Goal: Information Seeking & Learning: Learn about a topic

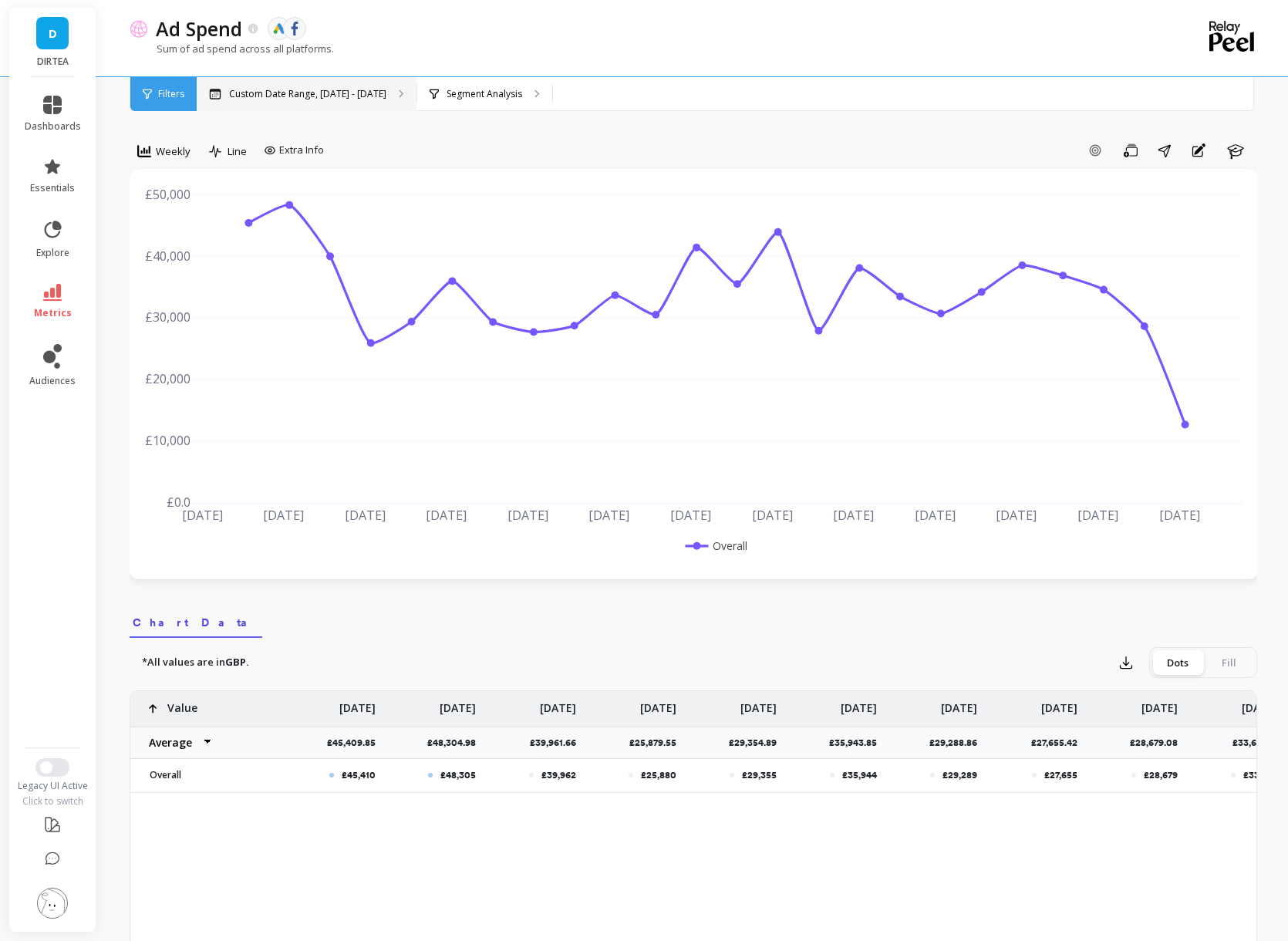
click at [242, 99] on p "Custom Date Range, [DATE] - [DATE]" at bounding box center [307, 94] width 158 height 12
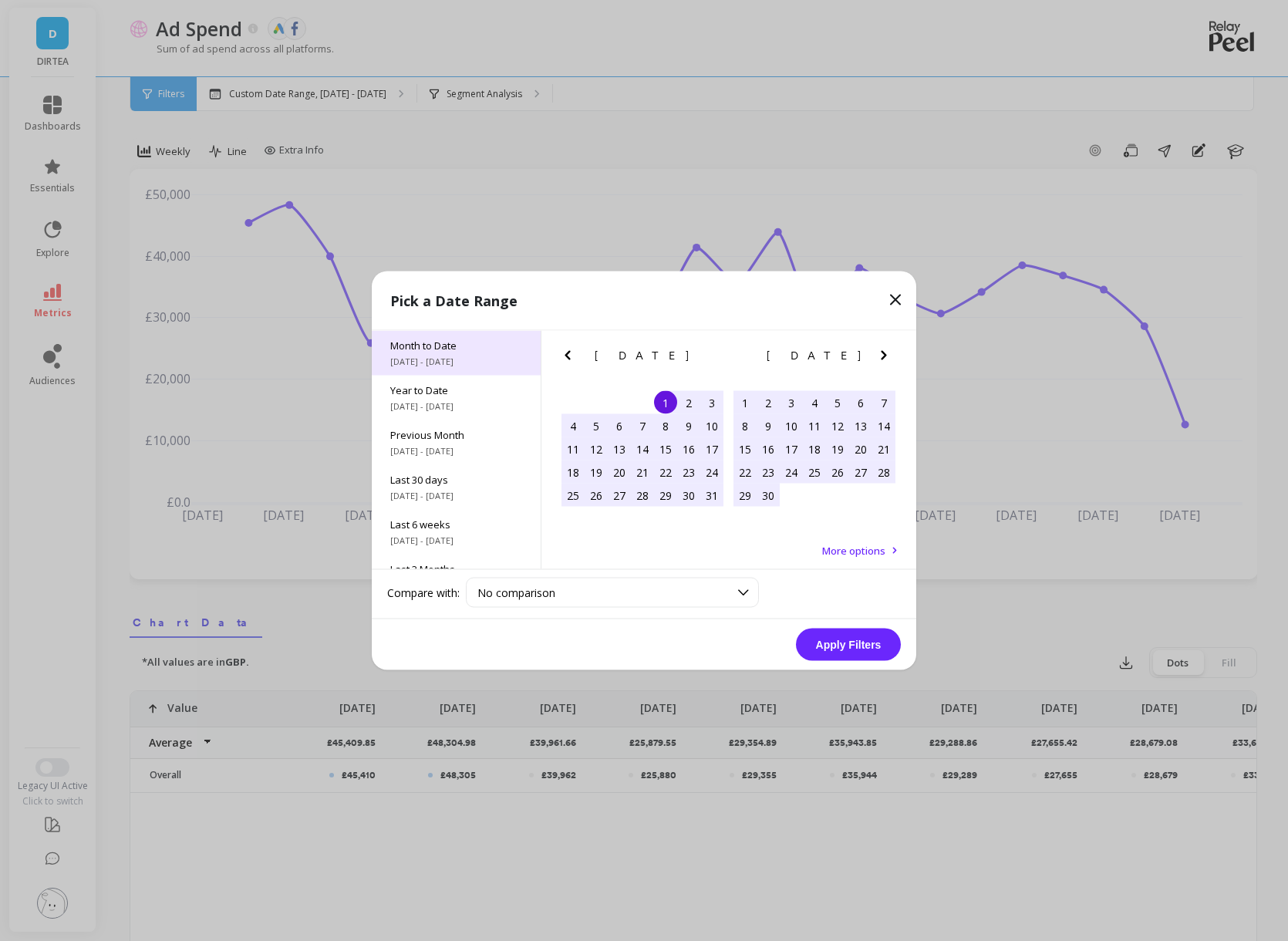
click at [426, 360] on span "[DATE] - [DATE]" at bounding box center [456, 361] width 132 height 12
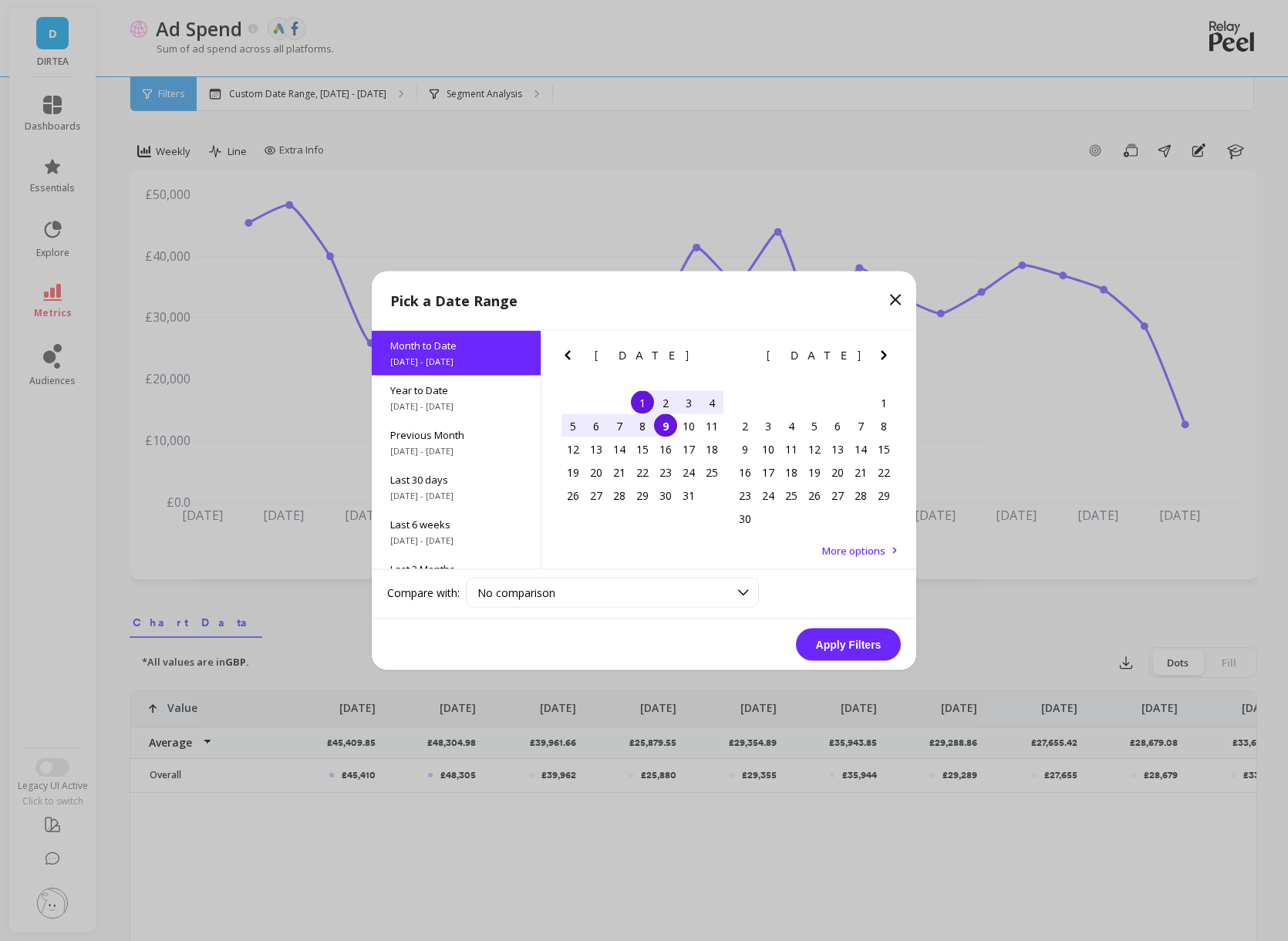
click at [839, 651] on button "Apply Filters" at bounding box center [848, 645] width 105 height 33
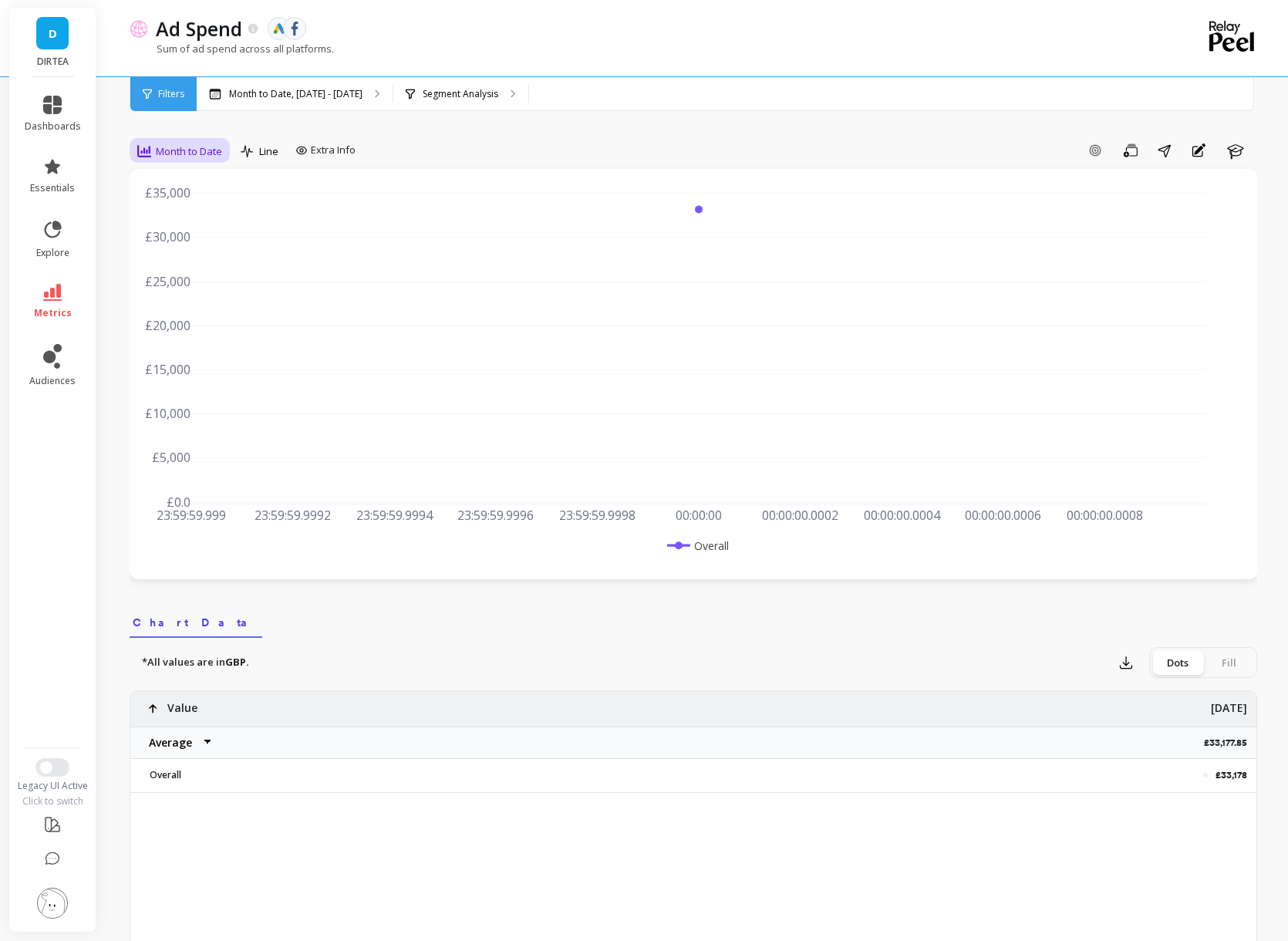
click at [208, 150] on span "Month to Date" at bounding box center [189, 151] width 66 height 15
click at [186, 210] on div "Daily" at bounding box center [187, 216] width 88 height 15
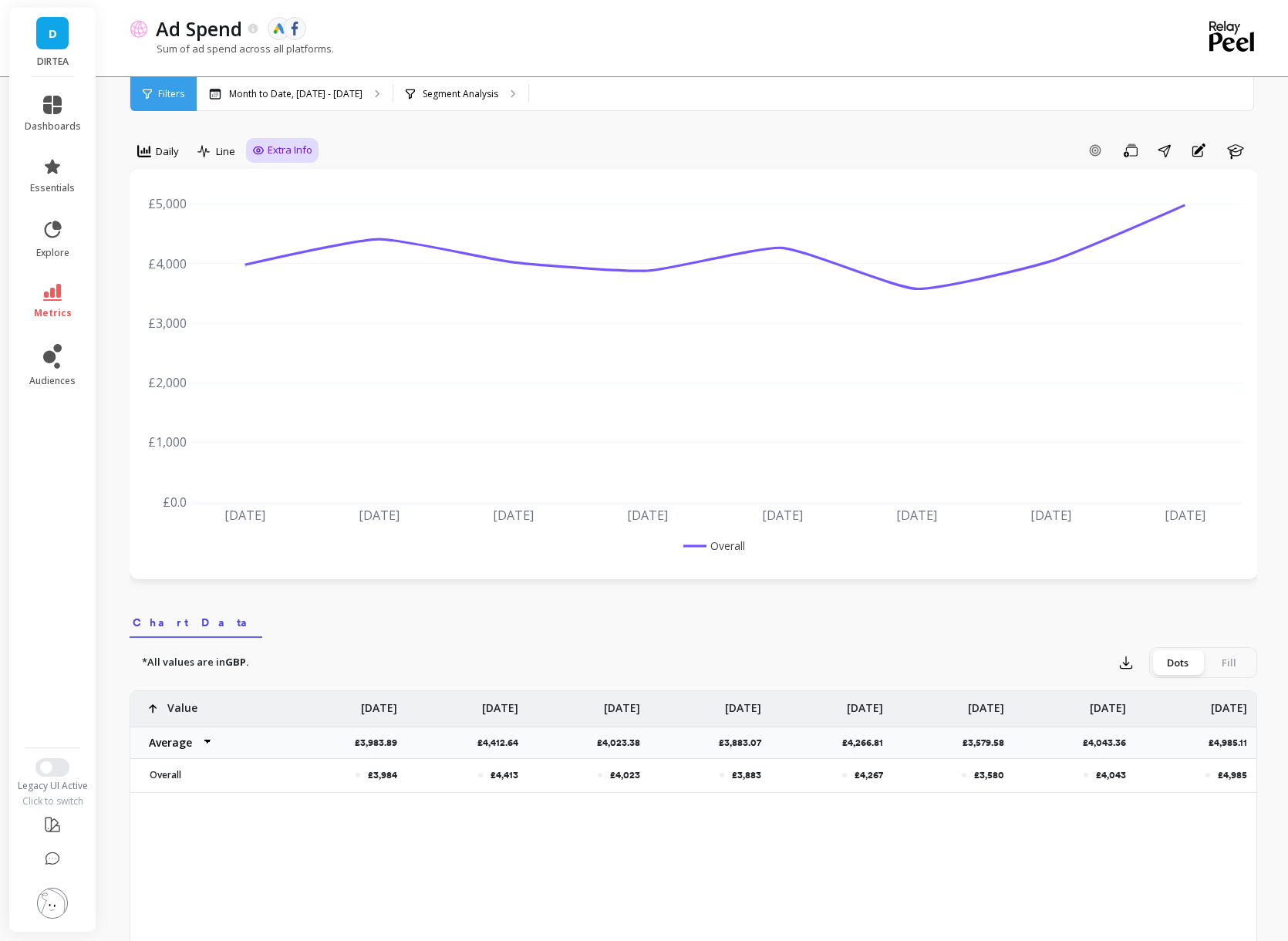
click at [267, 145] on span "Extra Info" at bounding box center [289, 150] width 45 height 16
click at [299, 242] on input "Values" at bounding box center [286, 240] width 54 height 16
checkbox input "true"
click at [423, 92] on p "Segment Analysis" at bounding box center [460, 94] width 75 height 12
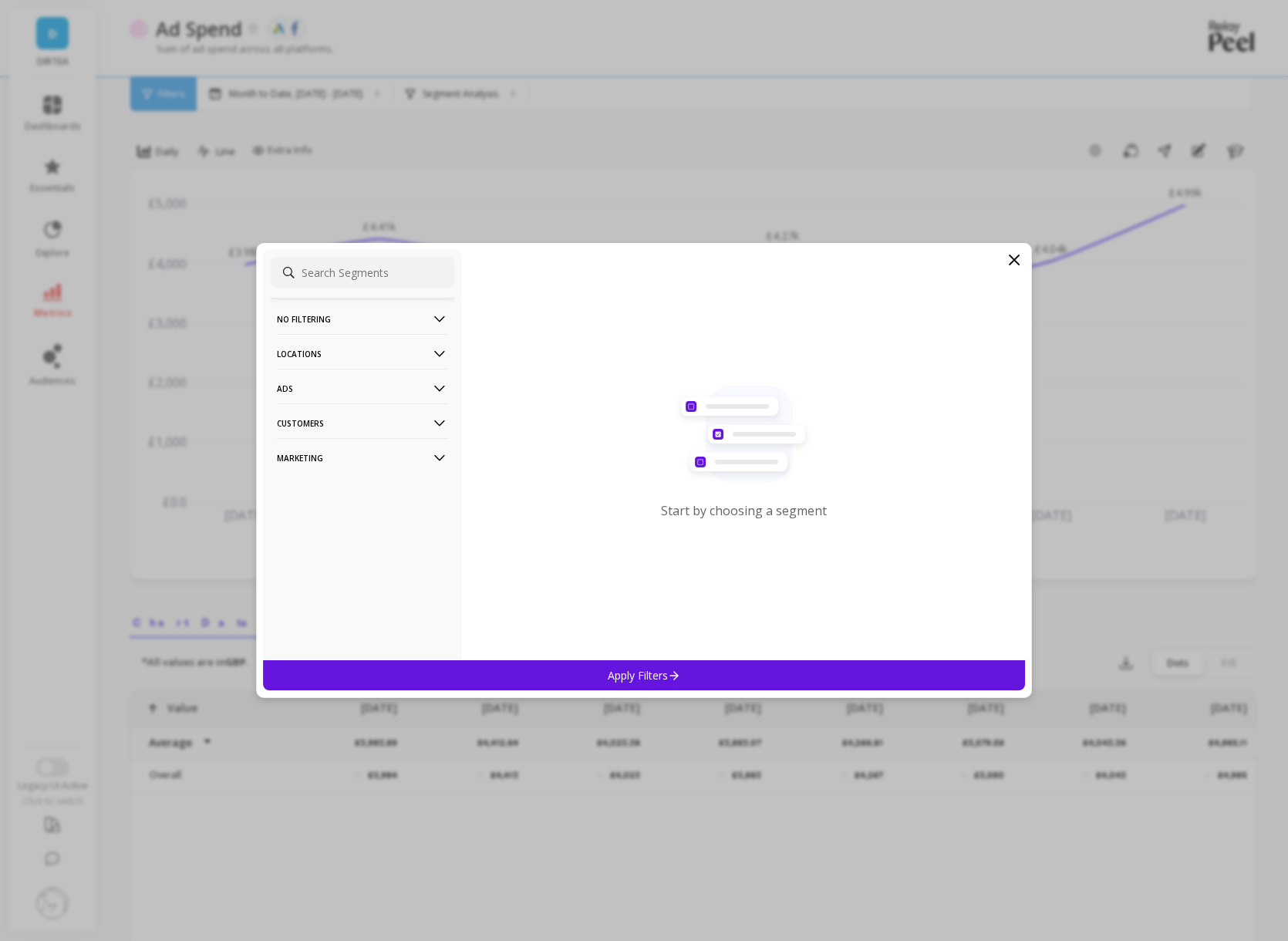
click at [383, 356] on p "Locations" at bounding box center [363, 354] width 172 height 39
click at [364, 388] on div "Countries" at bounding box center [362, 383] width 184 height 25
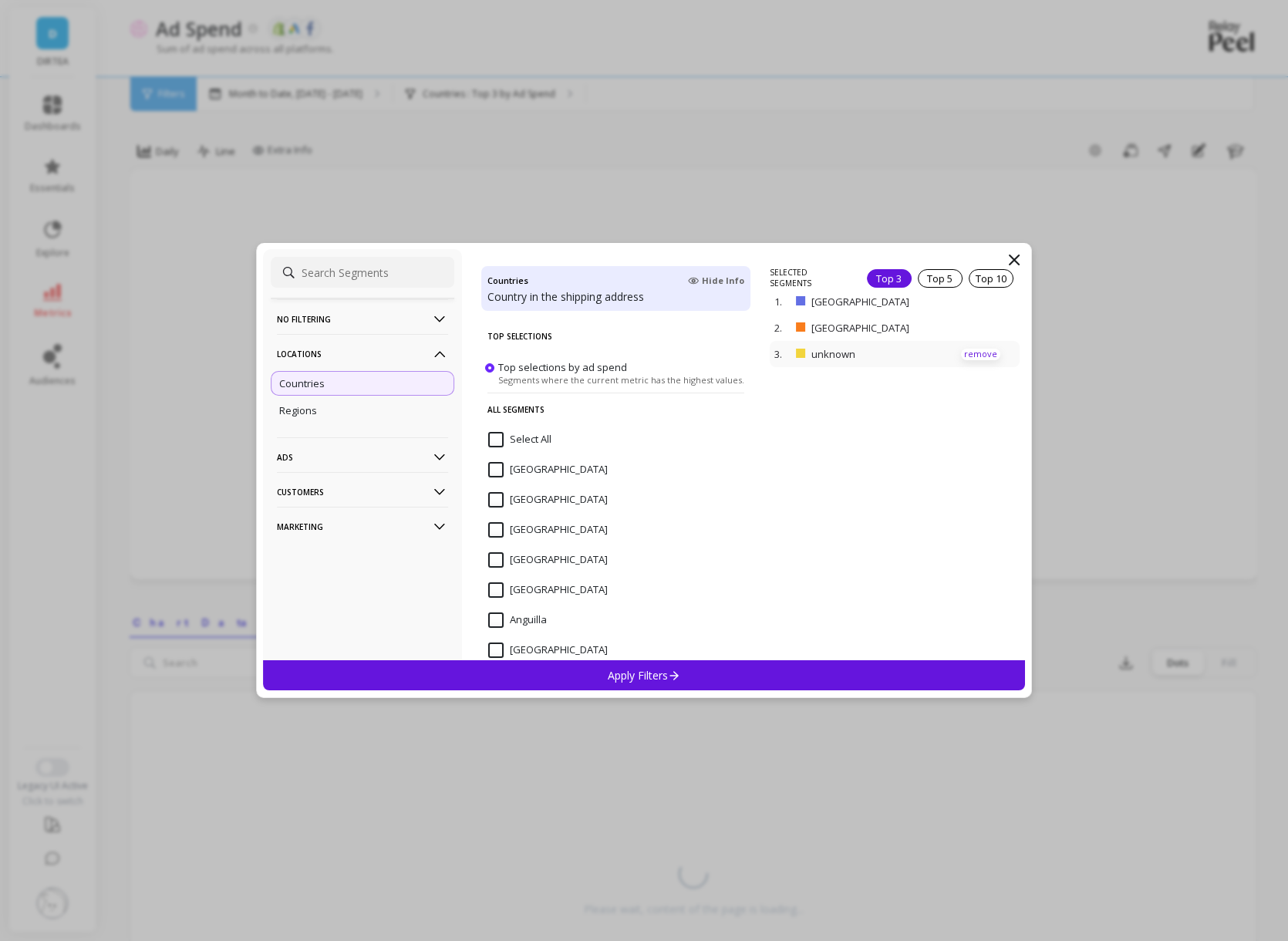
click at [993, 349] on p "remove" at bounding box center [981, 355] width 39 height 11
click at [781, 687] on div "Apply Filters" at bounding box center [644, 675] width 762 height 30
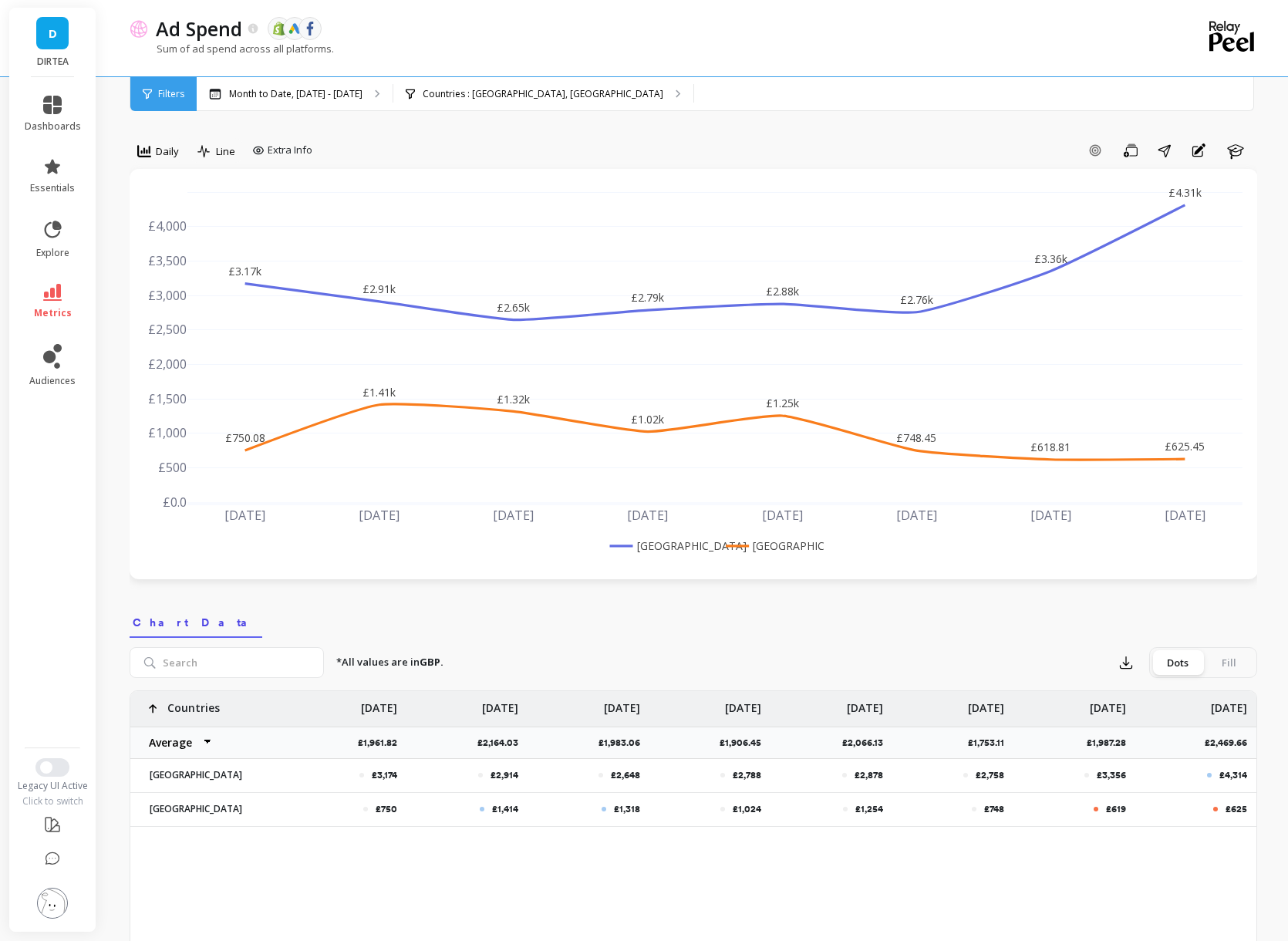
click at [169, 101] on div "Filters" at bounding box center [163, 94] width 66 height 34
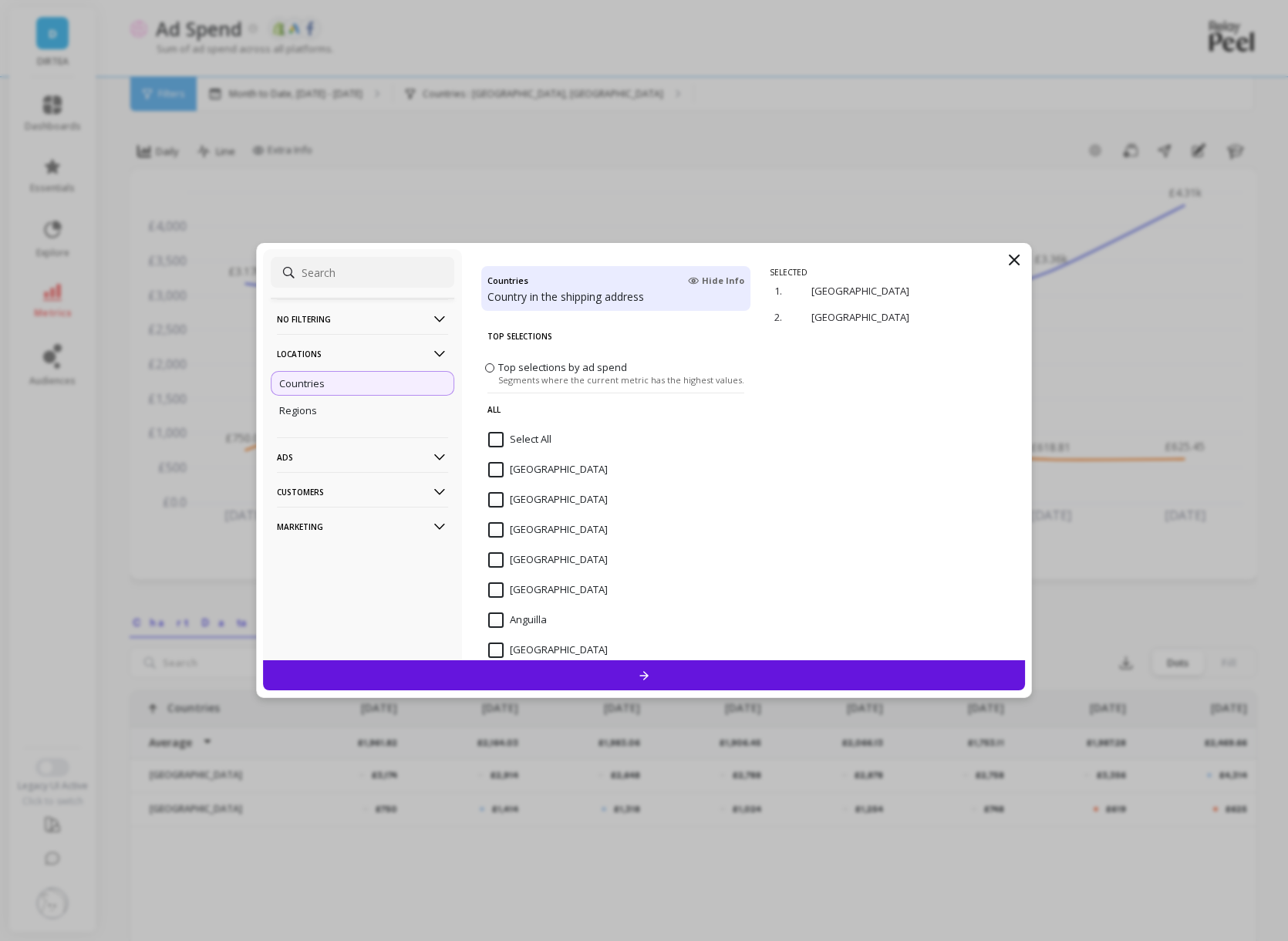
click at [387, 524] on p "Marketing" at bounding box center [363, 527] width 172 height 39
click at [386, 453] on p "Ads" at bounding box center [363, 457] width 172 height 39
click at [332, 514] on div "Campaigns" at bounding box center [362, 513] width 184 height 25
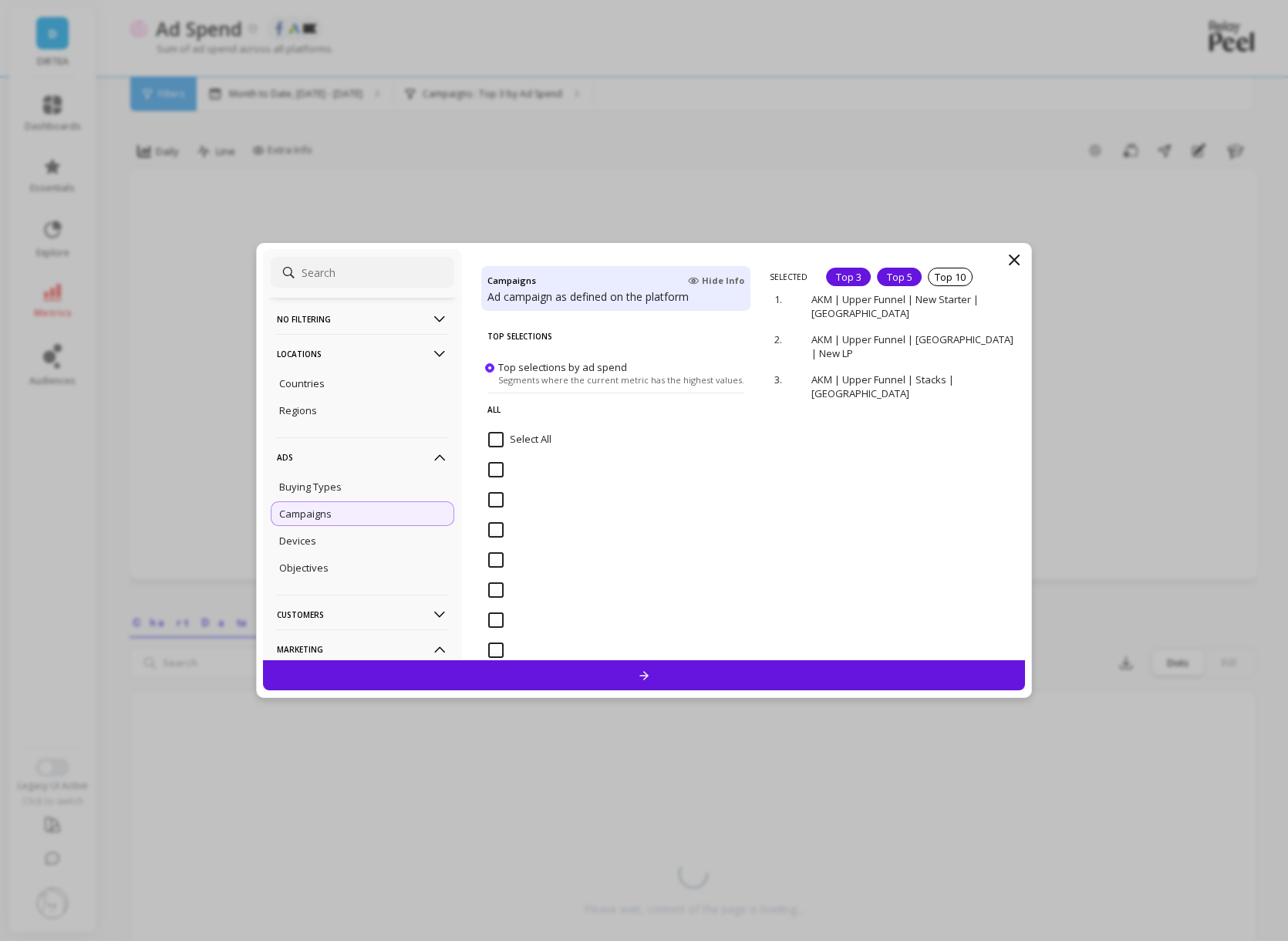
click at [910, 278] on div "Top 5" at bounding box center [899, 276] width 45 height 19
click at [730, 669] on div at bounding box center [644, 675] width 762 height 30
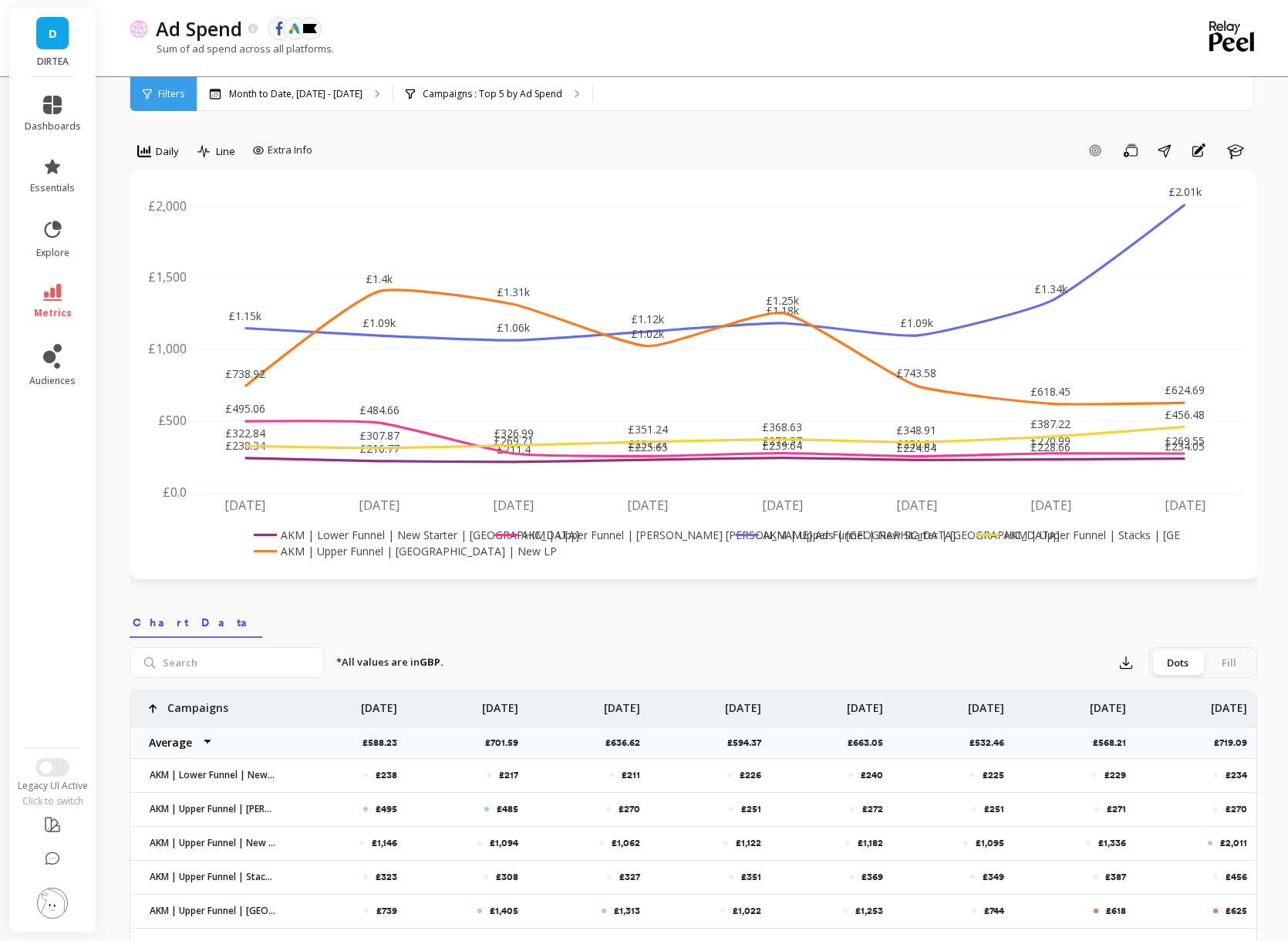
click at [1064, 537] on rect at bounding box center [1075, 535] width 205 height 16
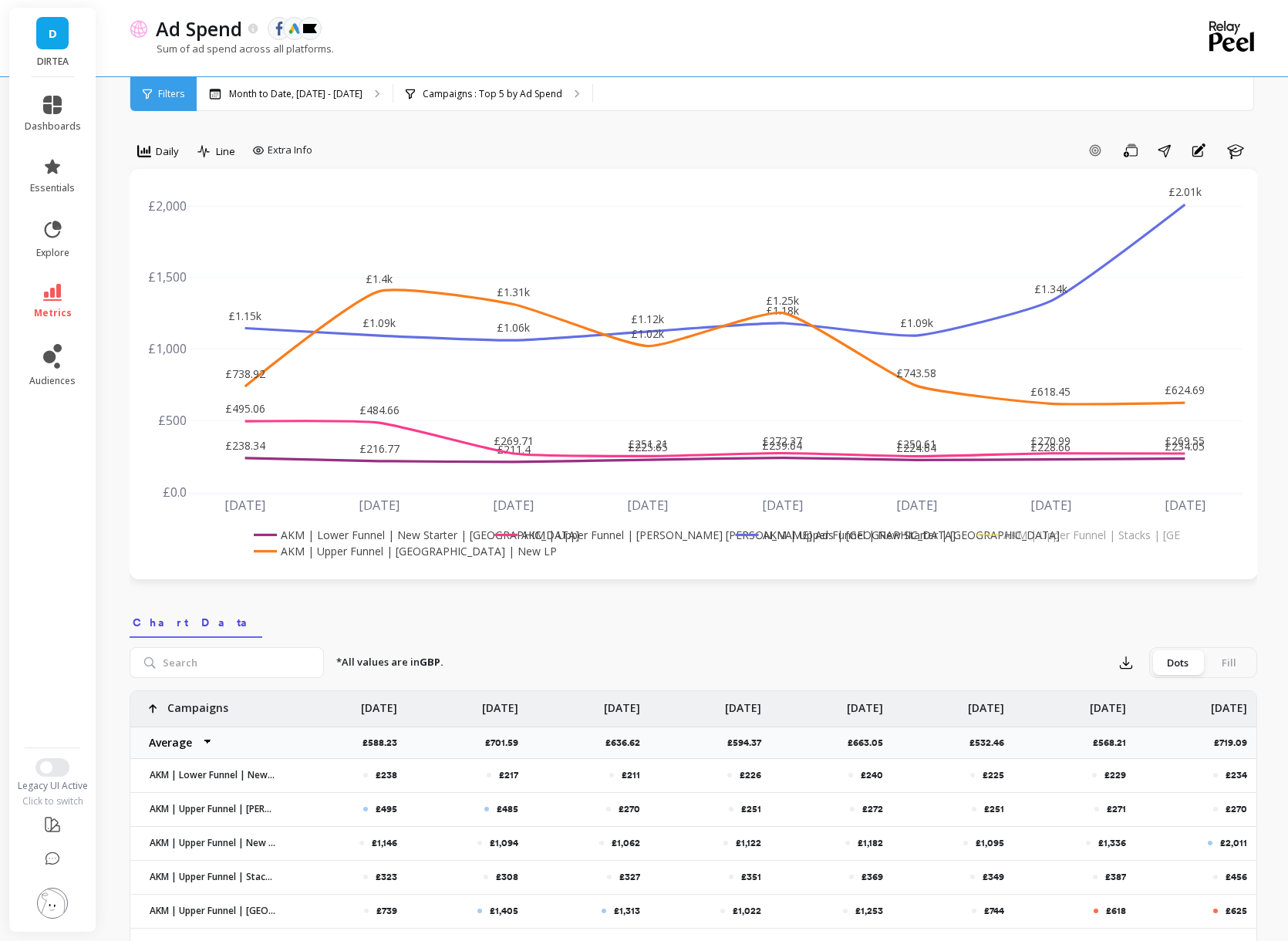
click at [1064, 537] on rect at bounding box center [1075, 535] width 205 height 16
